Goal: Navigation & Orientation: Find specific page/section

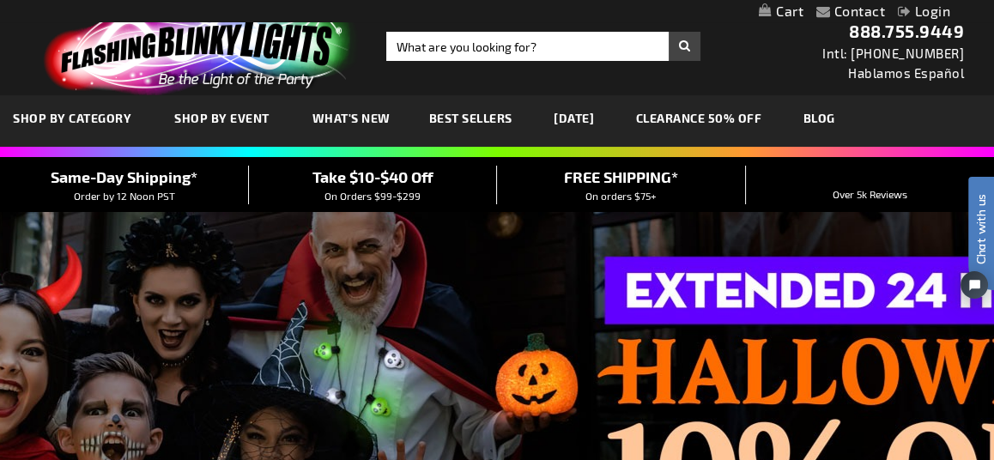
click at [368, 121] on span "What's New" at bounding box center [352, 118] width 78 height 15
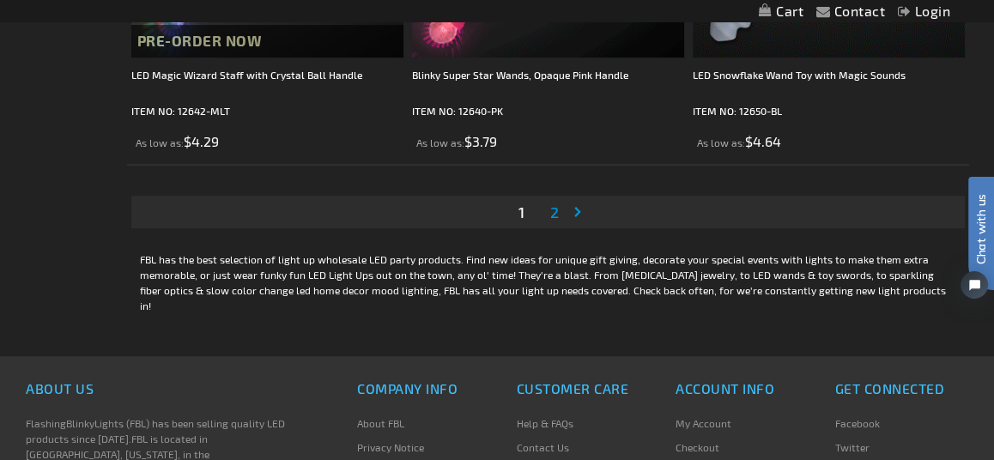
scroll to position [7985, 0]
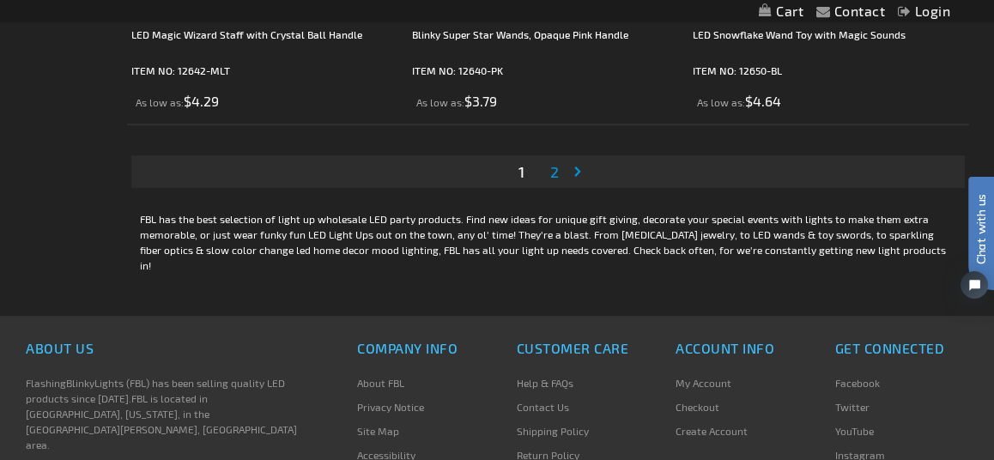
click at [548, 165] on link "Page 2" at bounding box center [554, 172] width 15 height 26
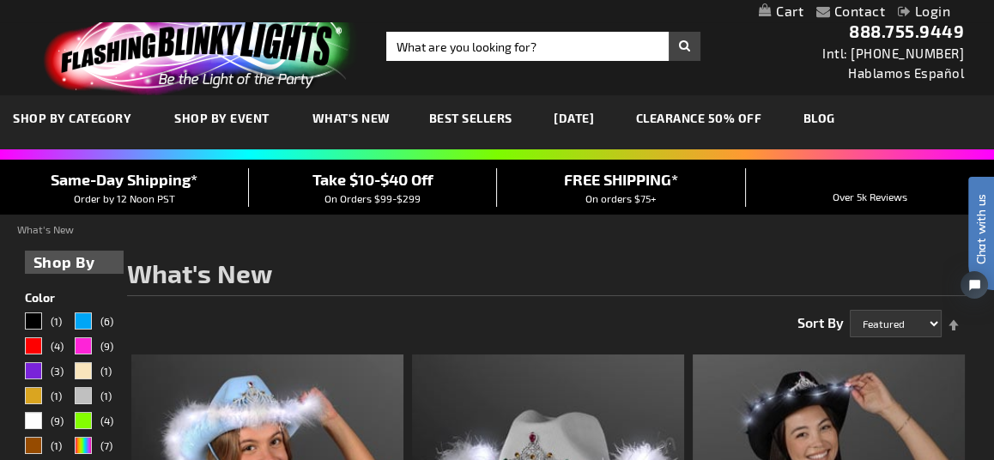
click at [710, 125] on link "CLEARANCE 50% OFF" at bounding box center [699, 118] width 152 height 58
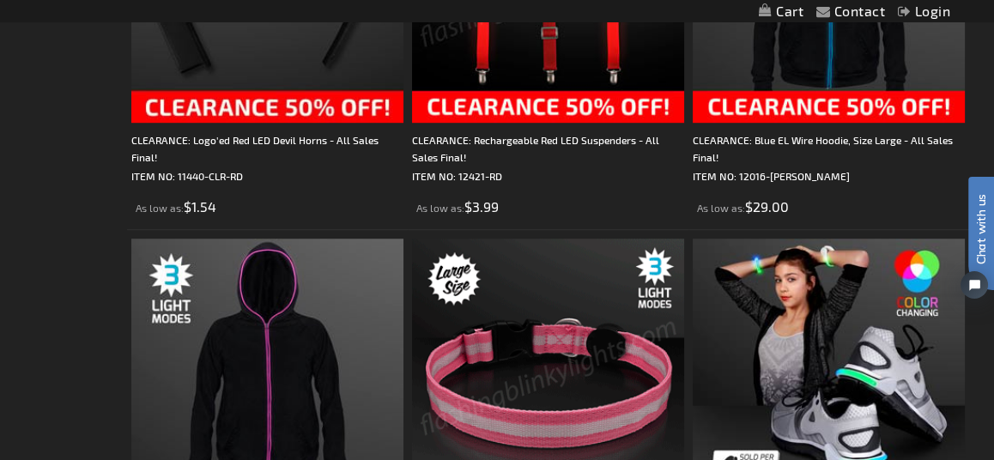
scroll to position [946, 0]
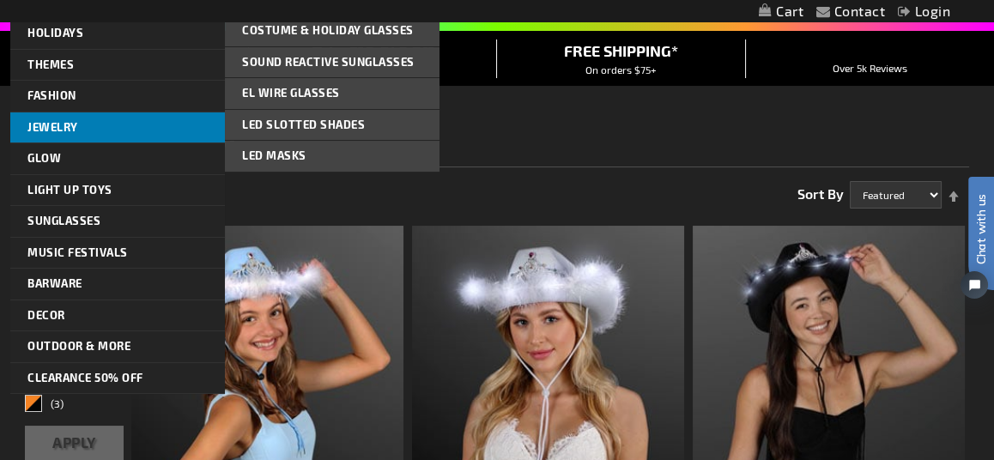
scroll to position [129, 0]
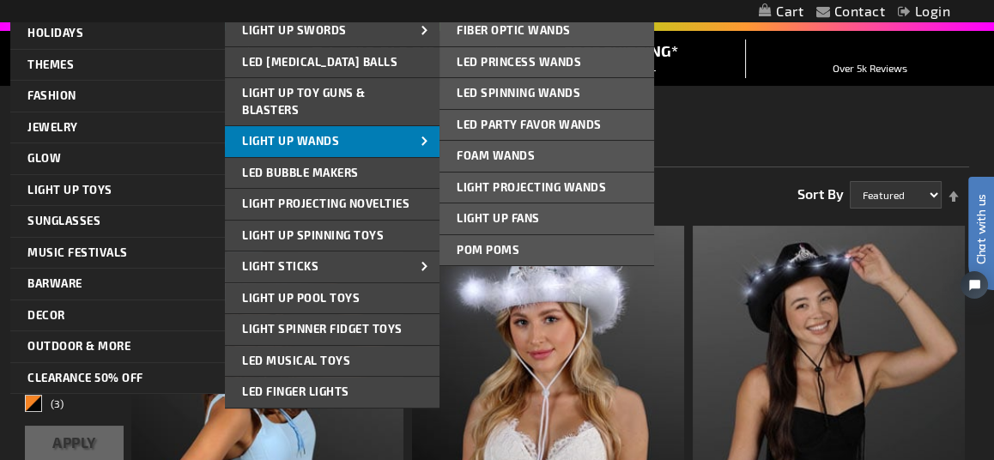
click at [359, 134] on link "Light Up Wands" at bounding box center [332, 141] width 215 height 31
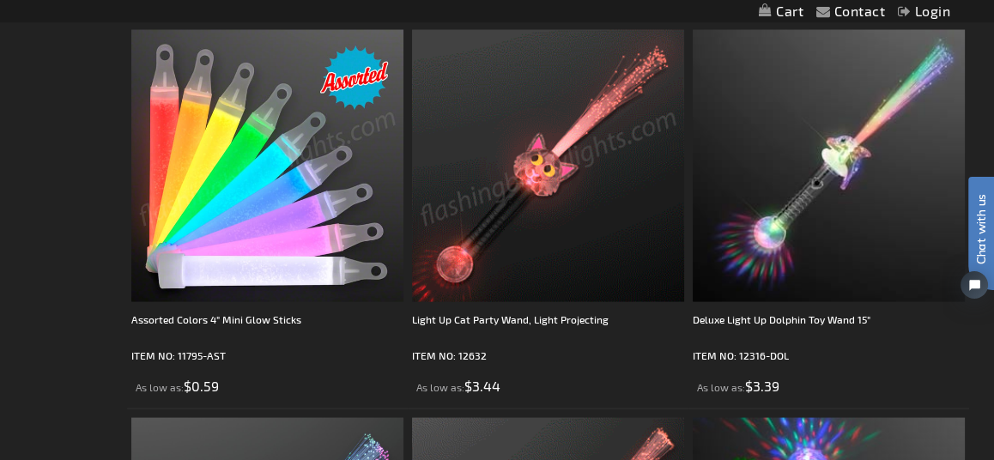
scroll to position [3817, 0]
